Goal: Task Accomplishment & Management: Manage account settings

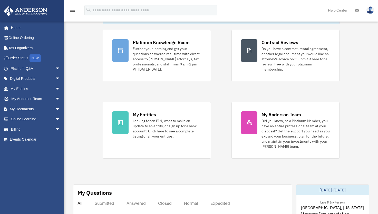
scroll to position [40, 0]
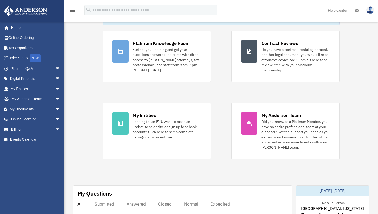
click at [180, 9] on img at bounding box center [370, 9] width 8 height 7
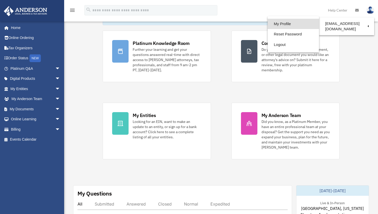
click at [180, 23] on link "My Profile" at bounding box center [293, 24] width 51 height 11
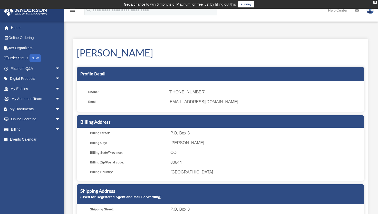
click at [371, 10] on img at bounding box center [370, 9] width 8 height 7
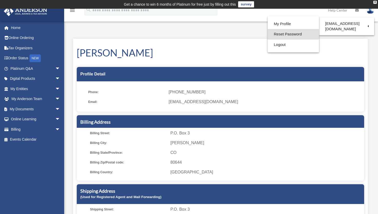
click at [285, 33] on link "Reset Password" at bounding box center [293, 34] width 51 height 11
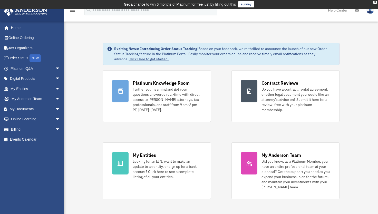
click at [371, 11] on img at bounding box center [370, 9] width 8 height 7
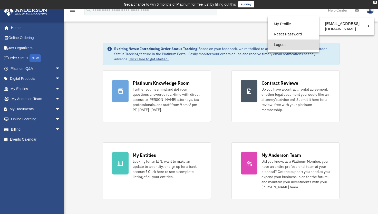
click at [282, 45] on link "Logout" at bounding box center [293, 44] width 51 height 11
